Goal: Navigation & Orientation: Find specific page/section

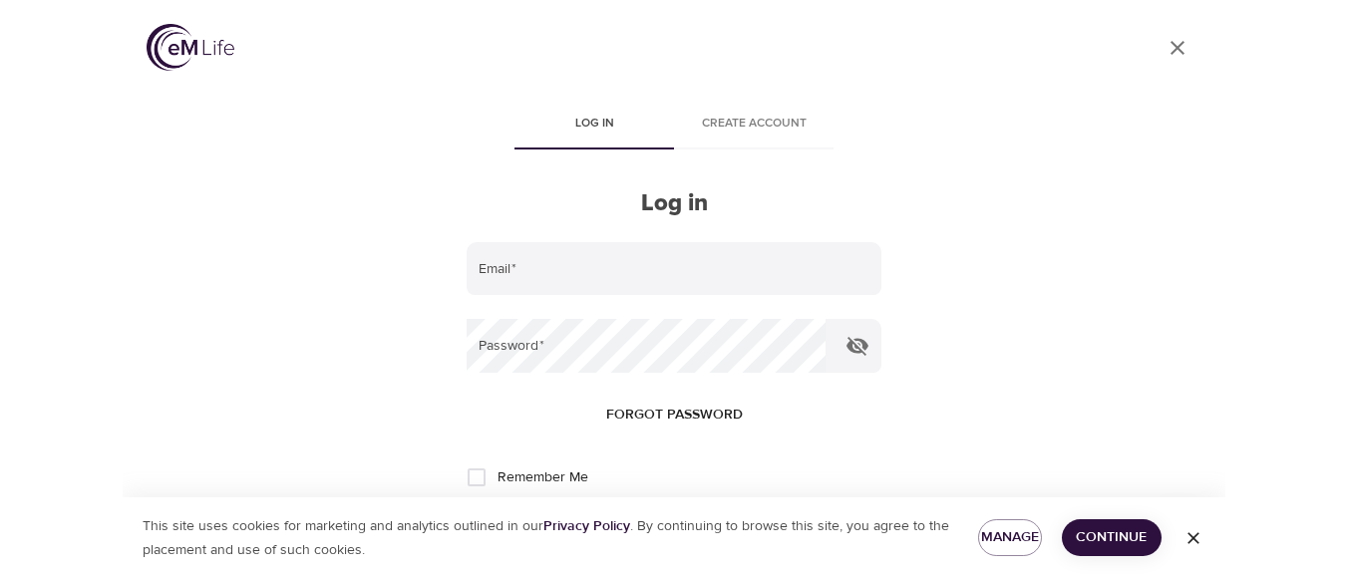
scroll to position [55, 0]
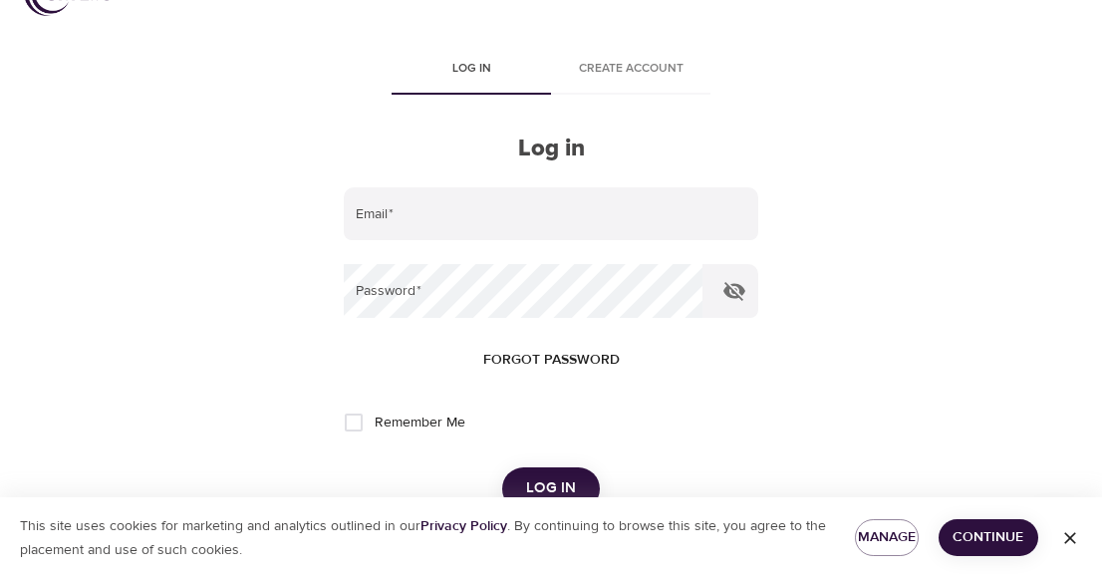
click at [832, 215] on div "User Profile Log in Create account Log in Email   * Password   * Forgot passwor…" at bounding box center [551, 234] width 1102 height 578
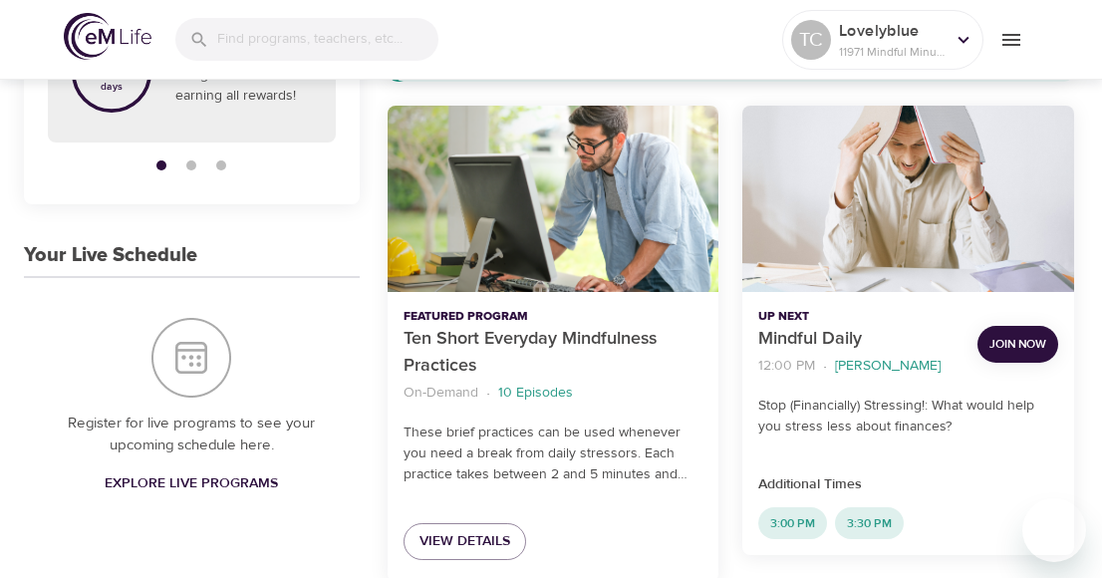
scroll to position [269, 0]
click at [1008, 346] on span "Join Now" at bounding box center [1018, 344] width 57 height 21
